Goal: Information Seeking & Learning: Learn about a topic

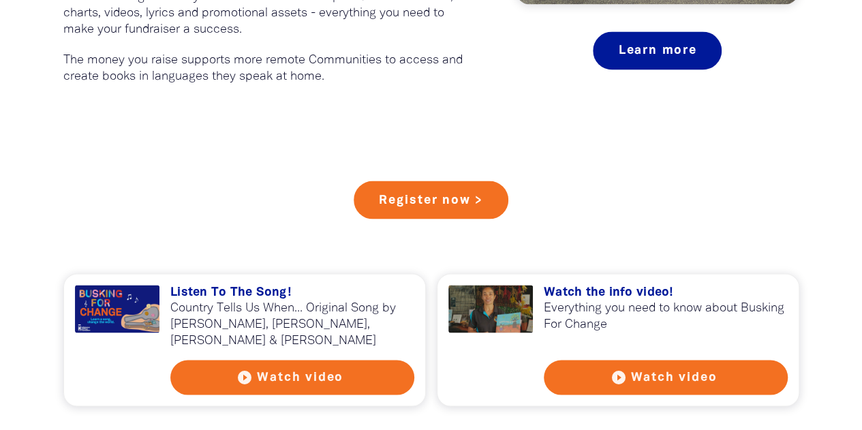
scroll to position [1112, 0]
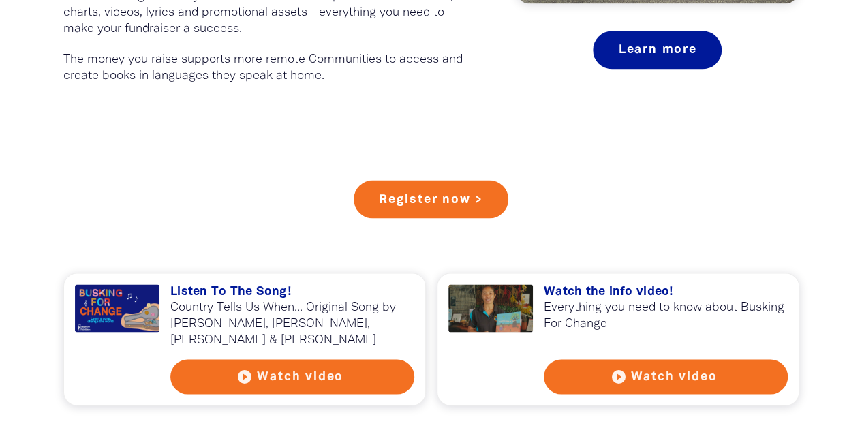
click at [119, 317] on div at bounding box center [117, 308] width 85 height 48
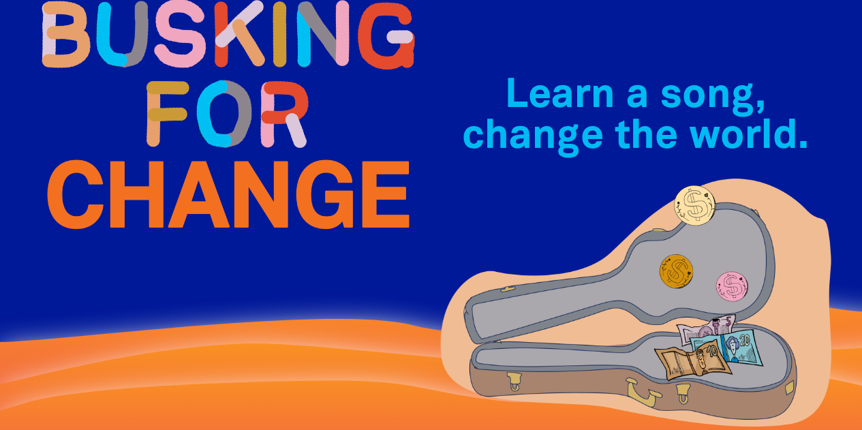
scroll to position [0, 0]
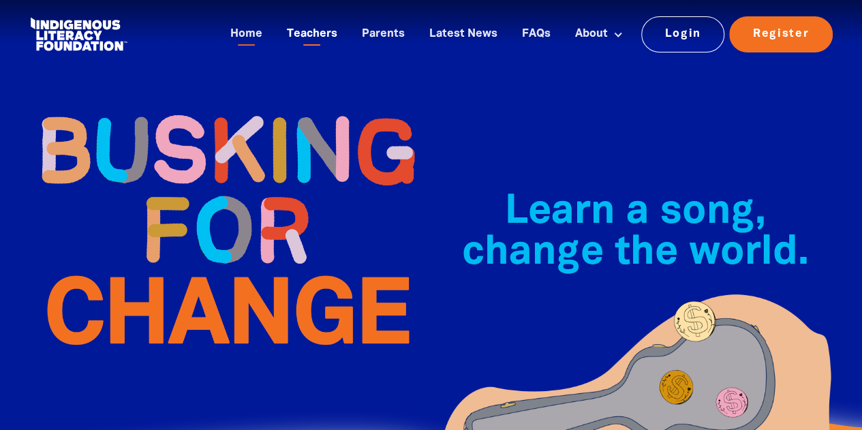
click at [322, 27] on link "Teachers" at bounding box center [312, 34] width 67 height 22
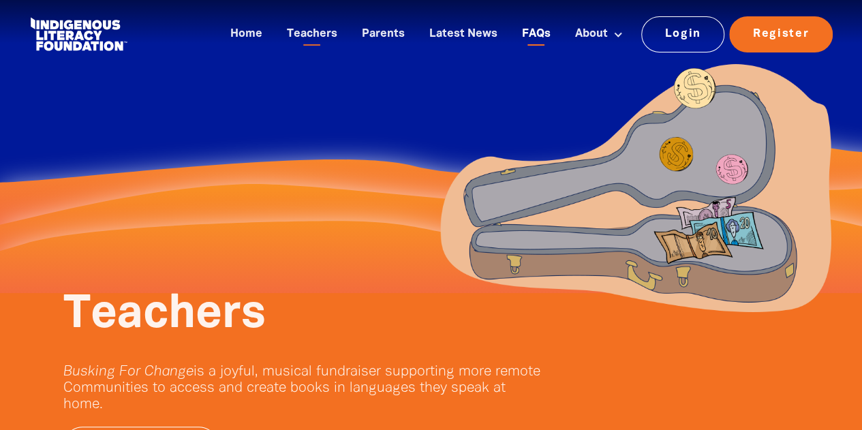
click at [526, 37] on link "FAQs" at bounding box center [536, 34] width 45 height 22
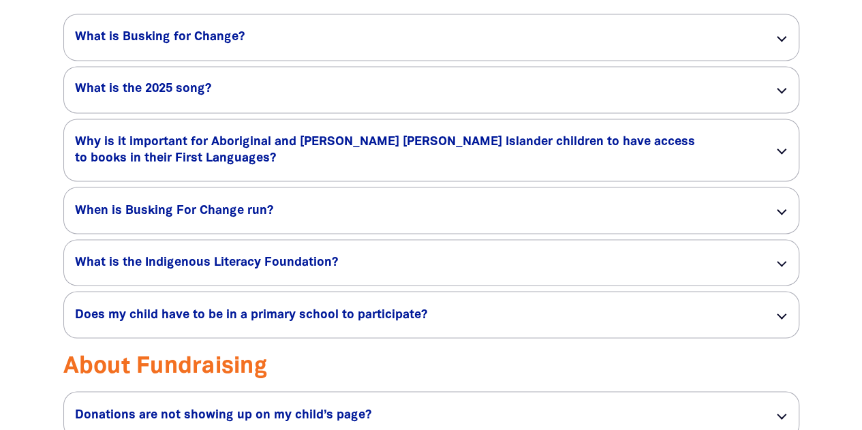
scroll to position [1164, 0]
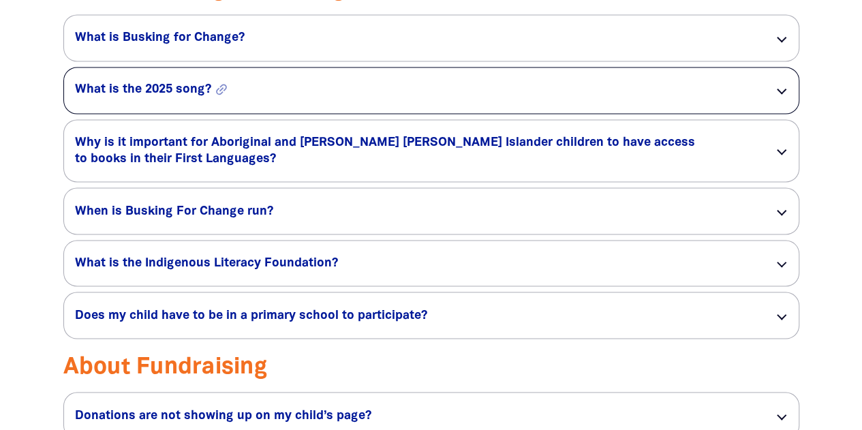
click at [188, 96] on h5 "What is the 2025 song? link" at bounding box center [413, 90] width 677 height 16
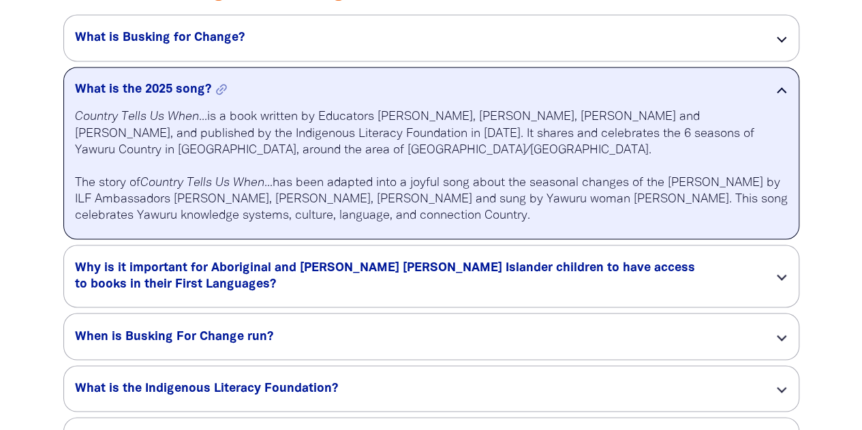
click at [177, 92] on h5 "What is the 2025 song? link" at bounding box center [413, 90] width 677 height 16
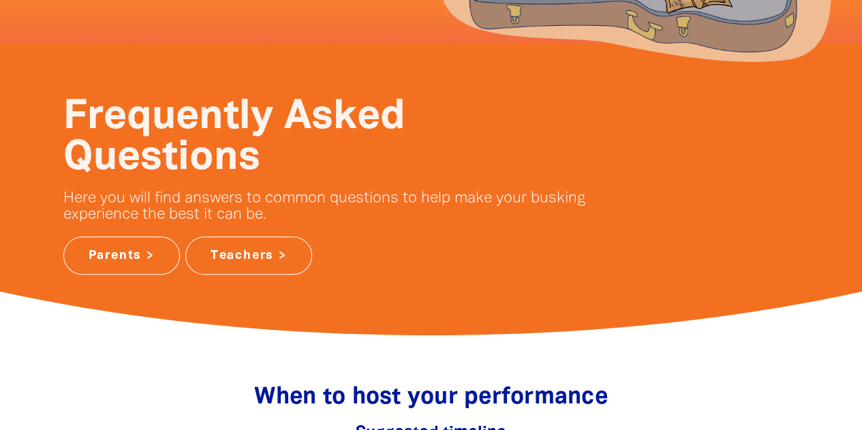
scroll to position [0, 0]
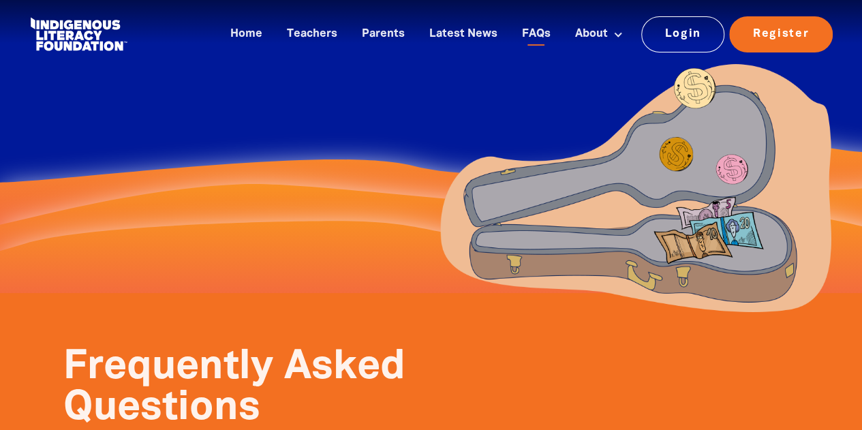
click at [98, 31] on link at bounding box center [78, 35] width 102 height 42
